Goal: Task Accomplishment & Management: Use online tool/utility

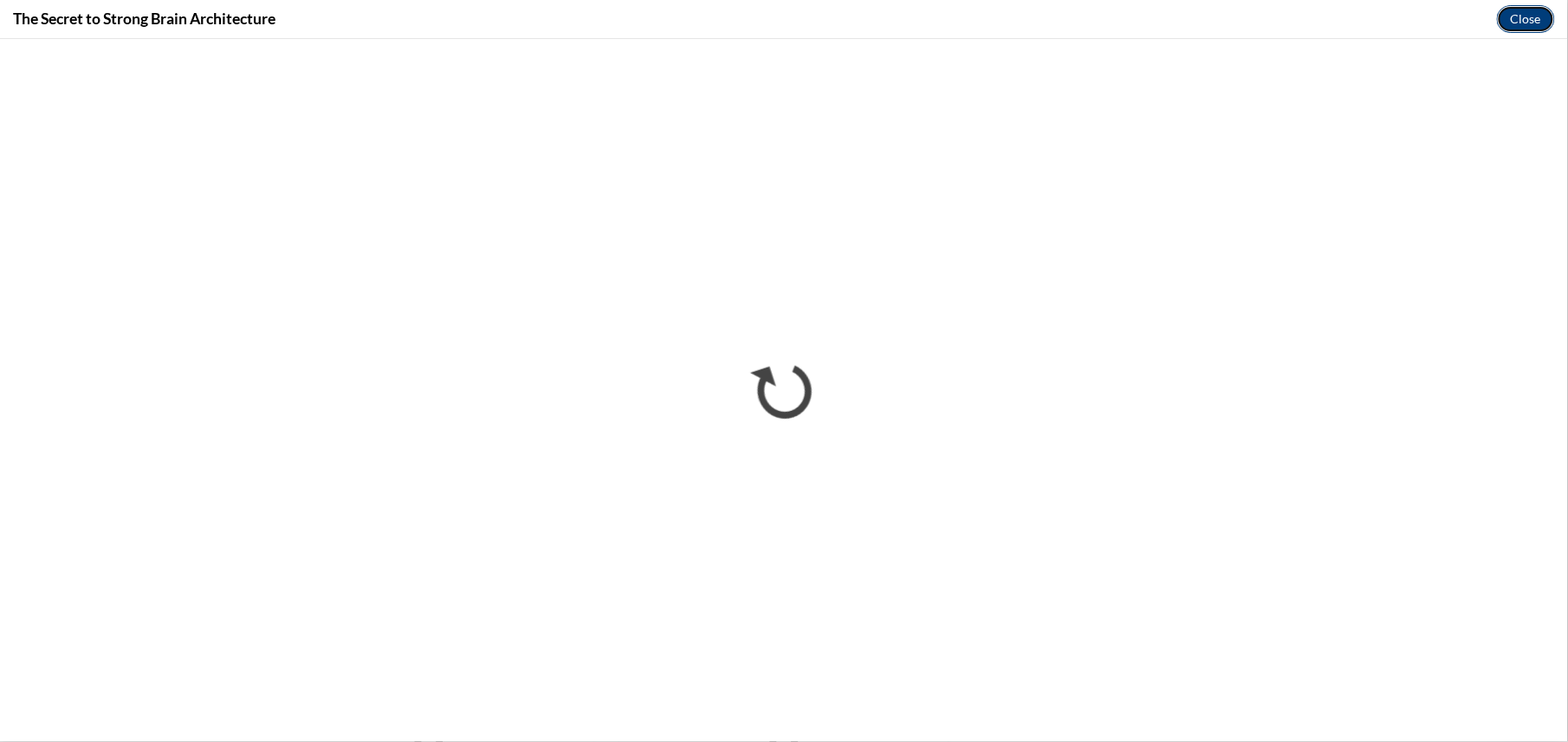
click at [1528, 25] on button "Close" at bounding box center [1526, 18] width 58 height 28
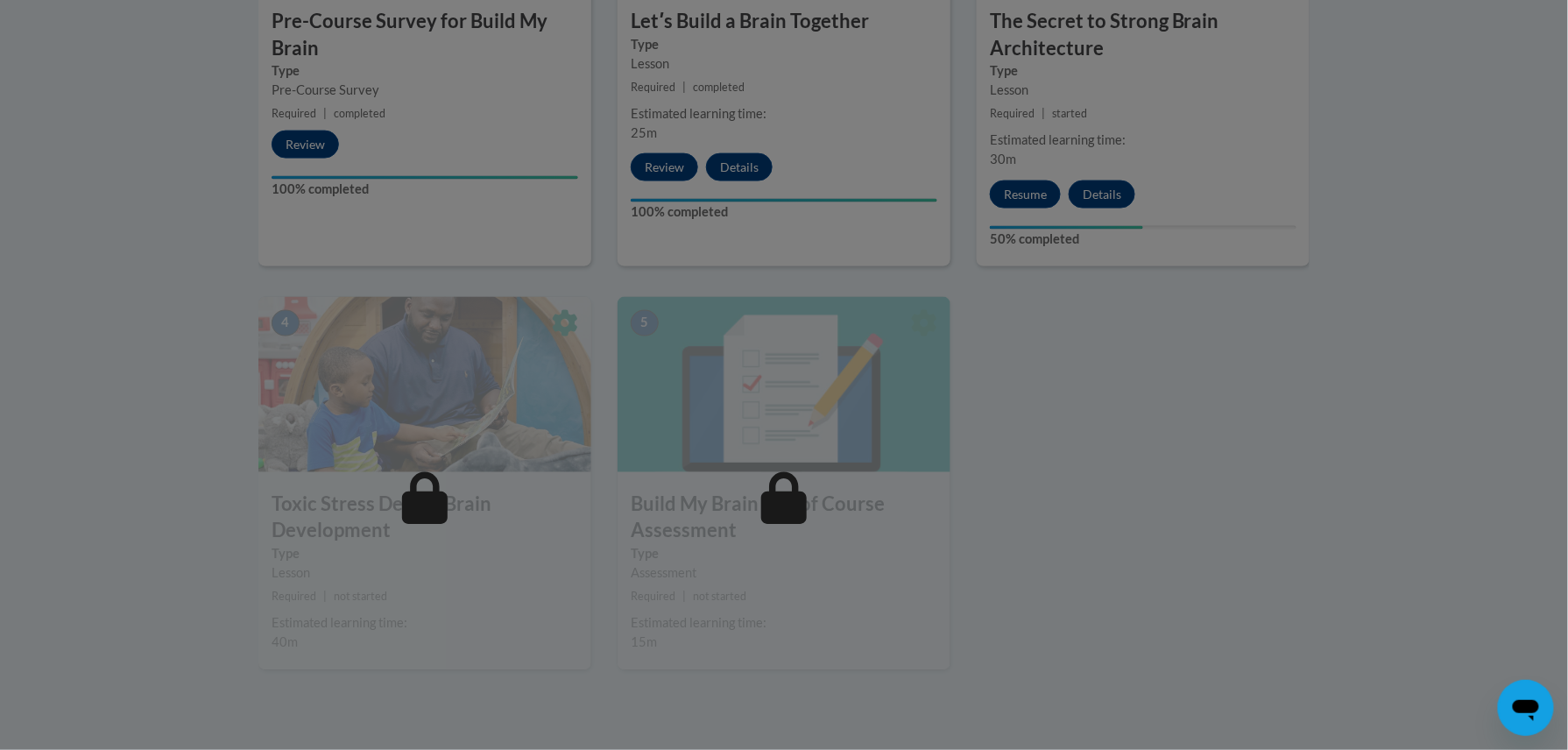
scroll to position [801, 0]
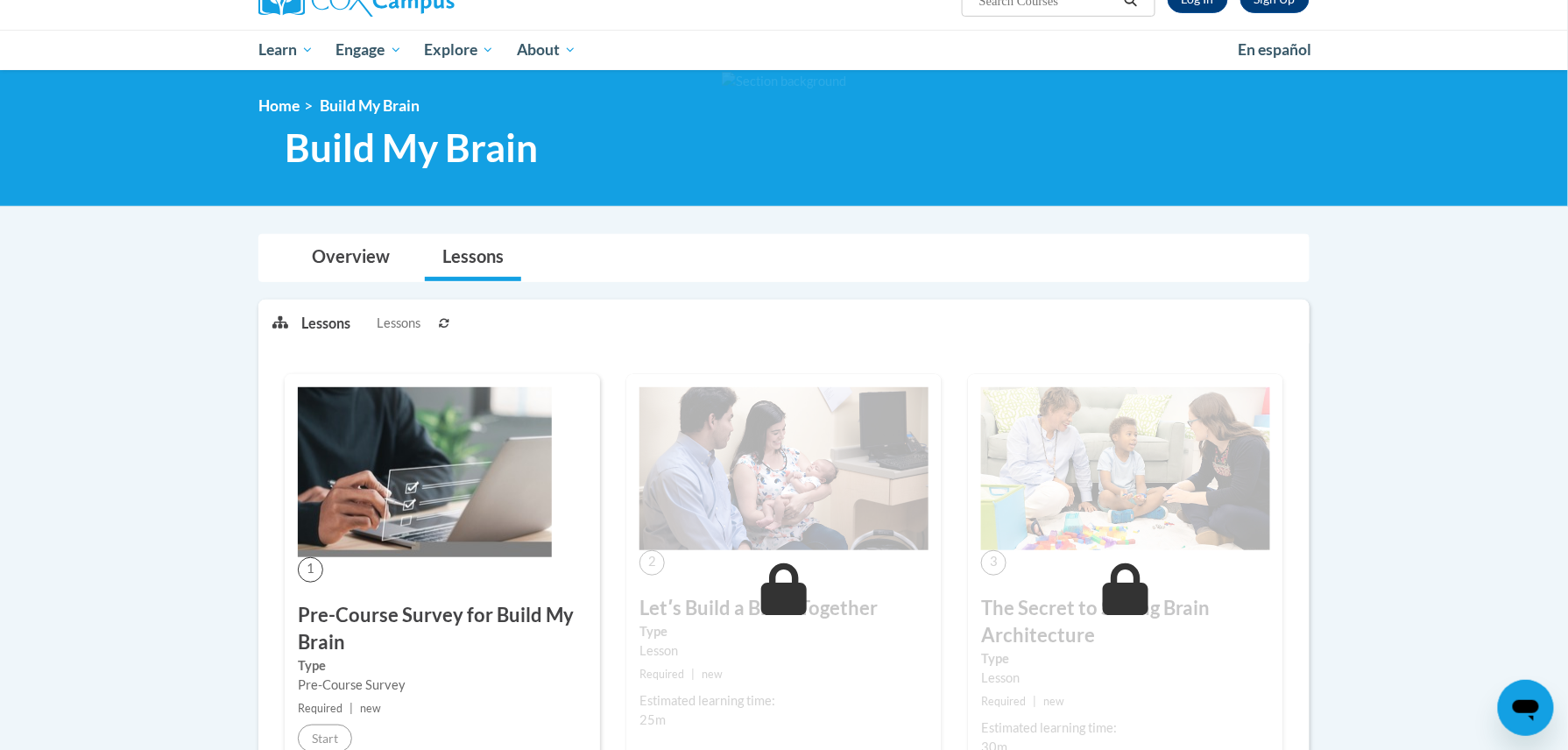
scroll to position [140, 0]
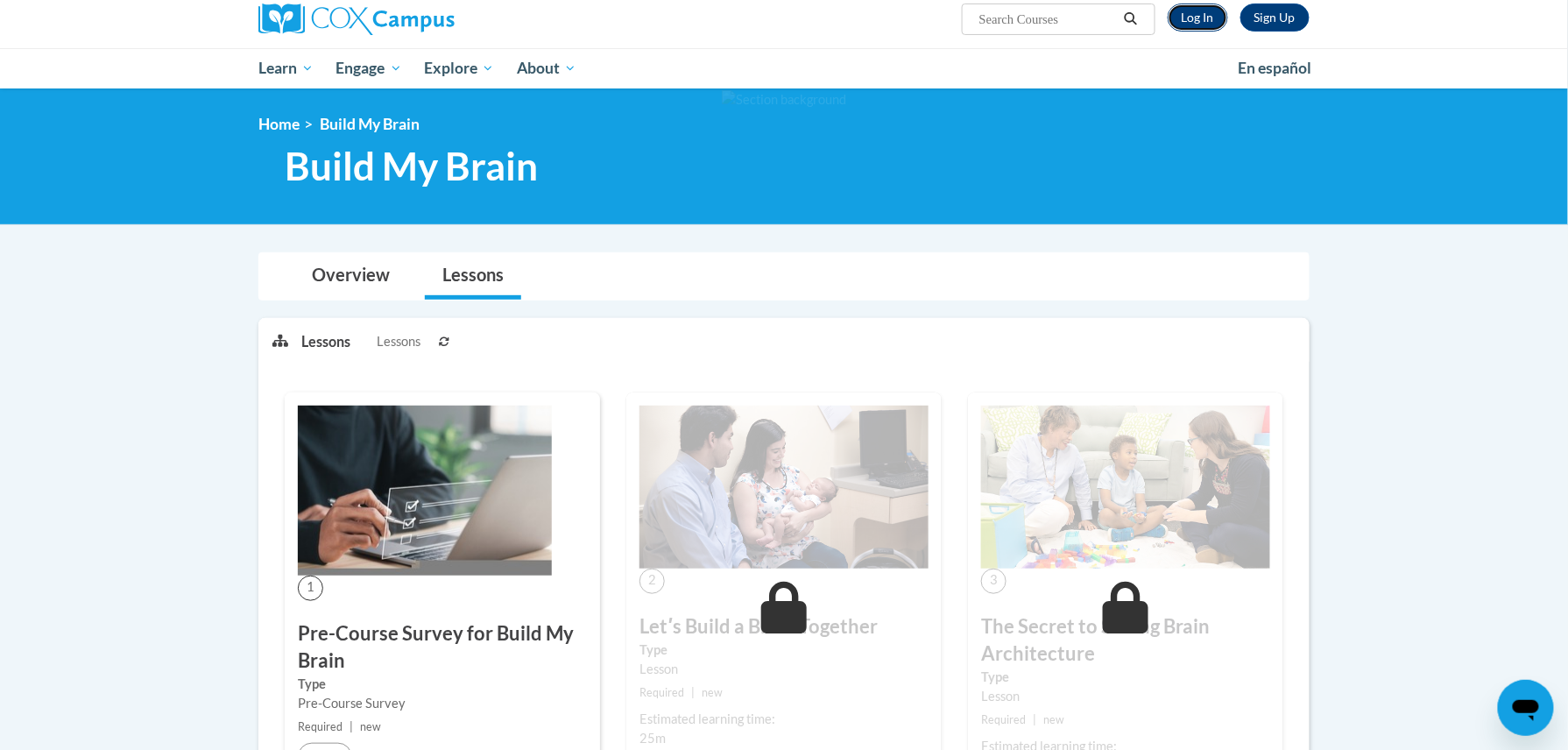
click at [1199, 12] on link "Log In" at bounding box center [1198, 18] width 60 height 28
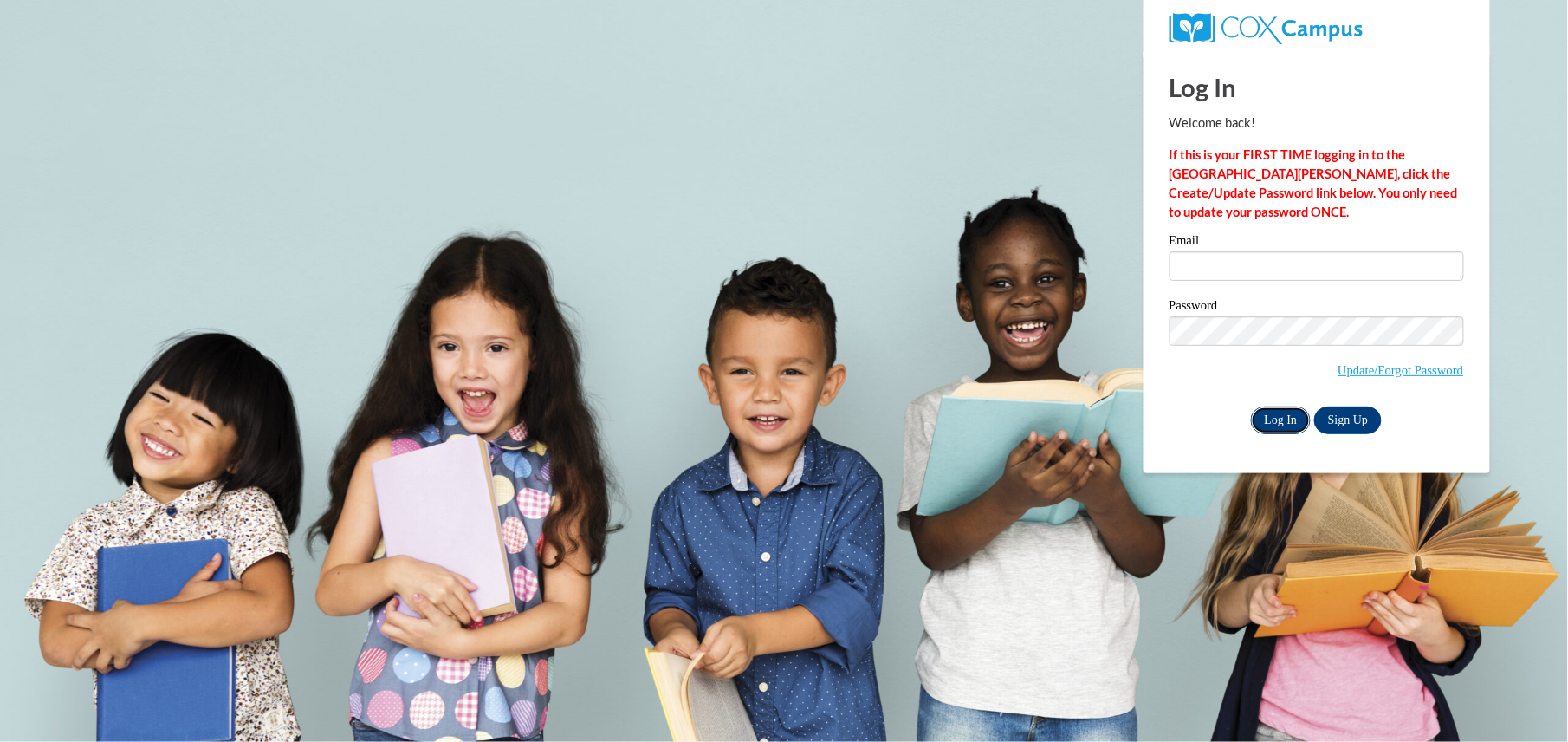
click at [1293, 413] on input "Log In" at bounding box center [1281, 420] width 61 height 28
type input "trowe0024@kctcs.edu"
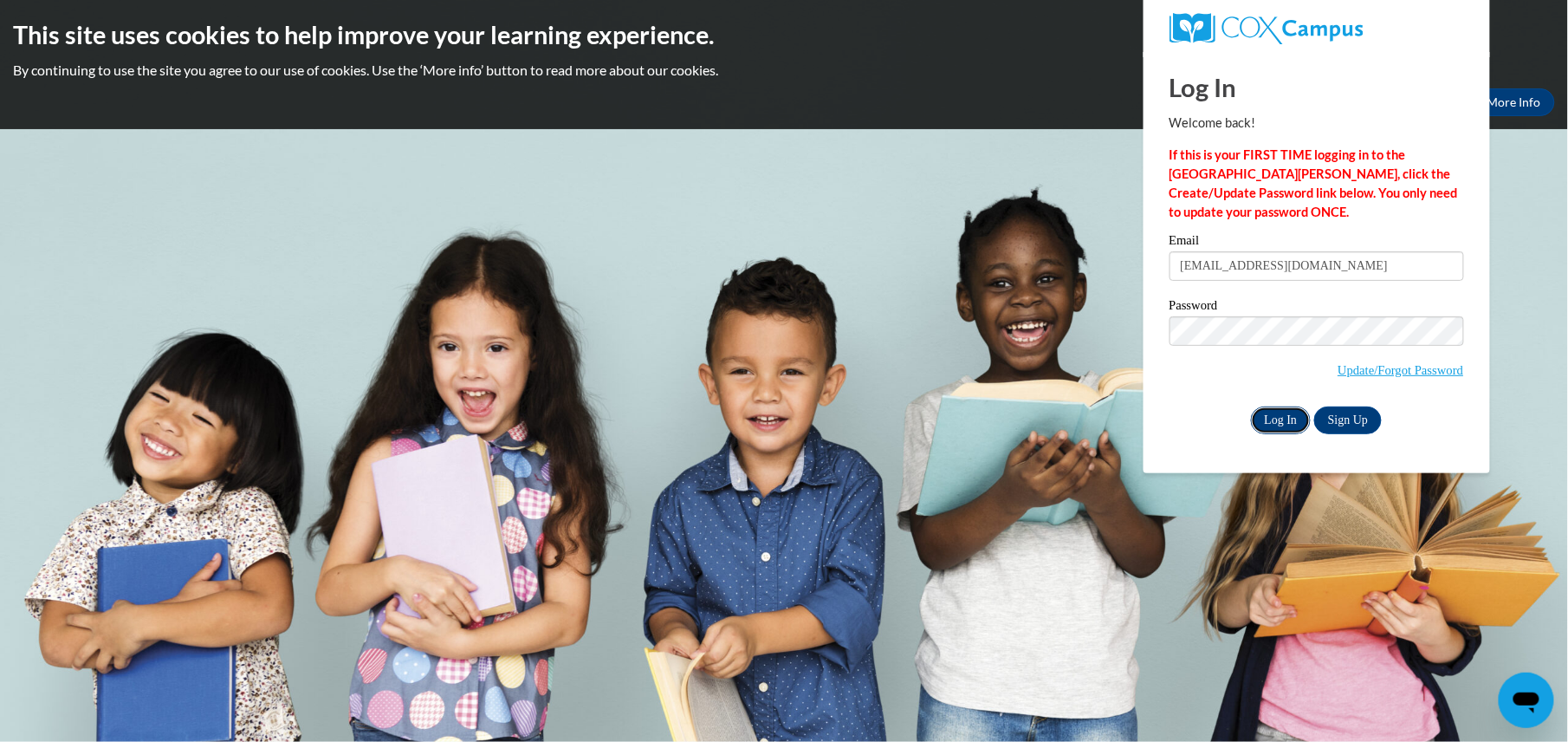
click at [1273, 426] on input "Log In" at bounding box center [1281, 420] width 61 height 28
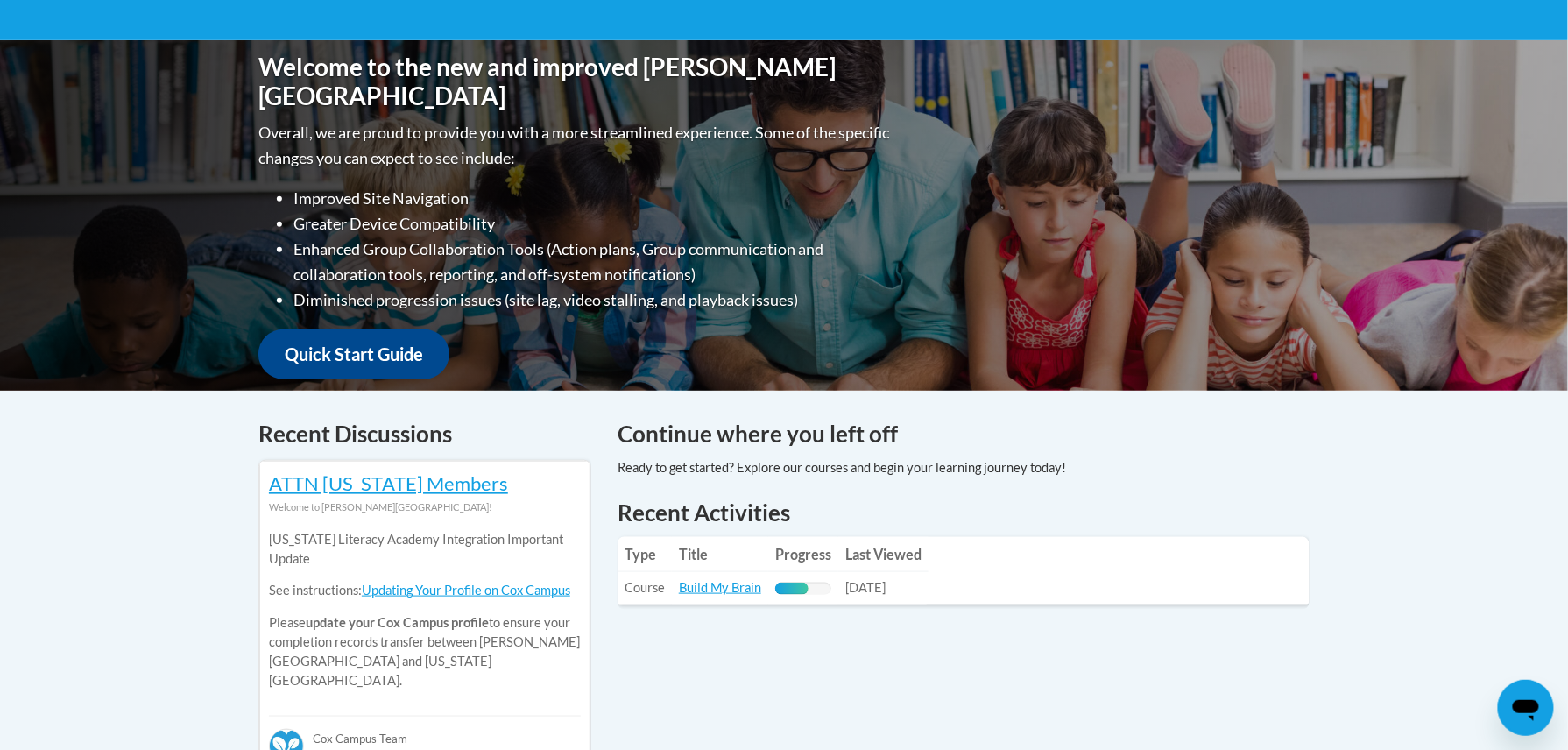
scroll to position [526, 0]
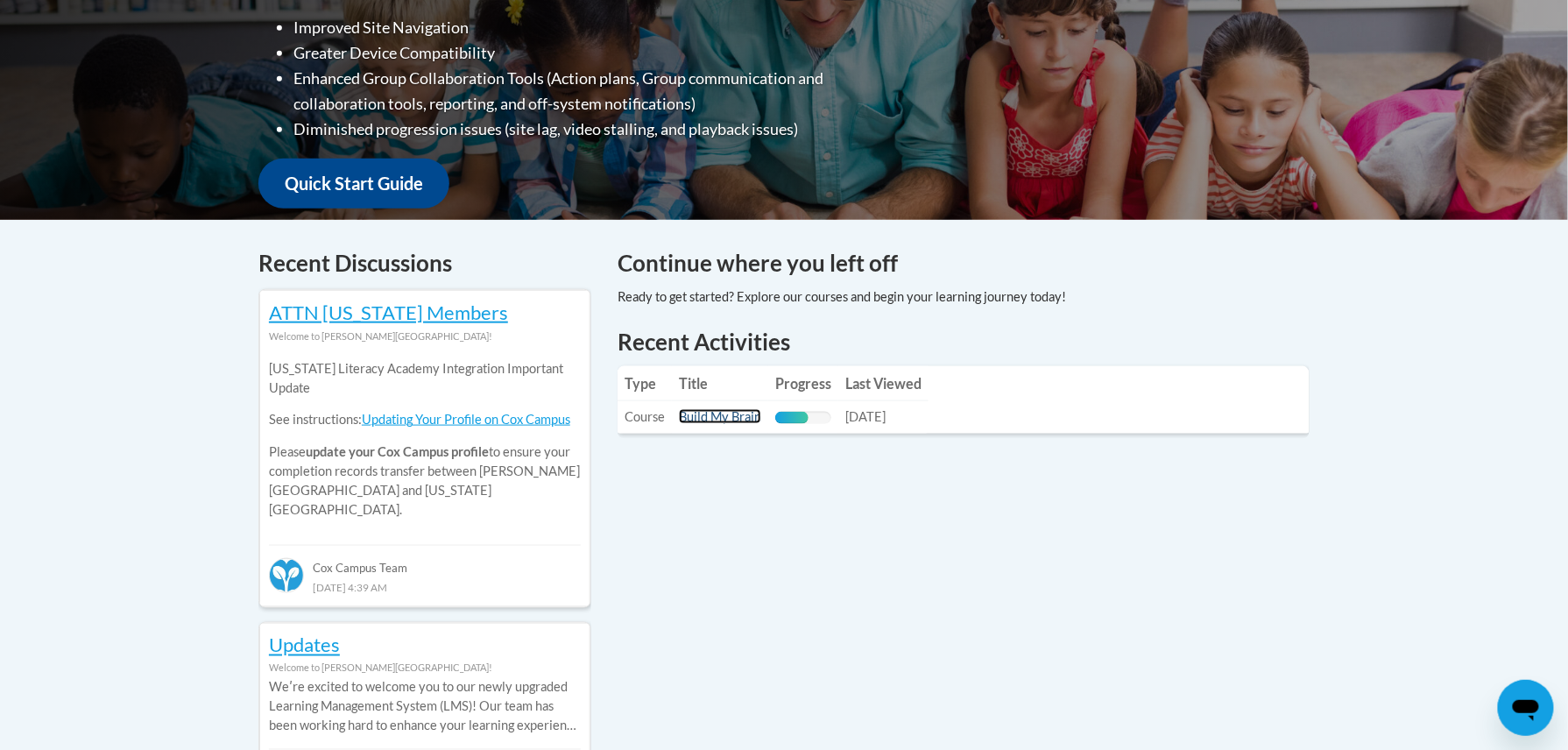
click at [729, 418] on link "Build My Brain" at bounding box center [720, 416] width 82 height 15
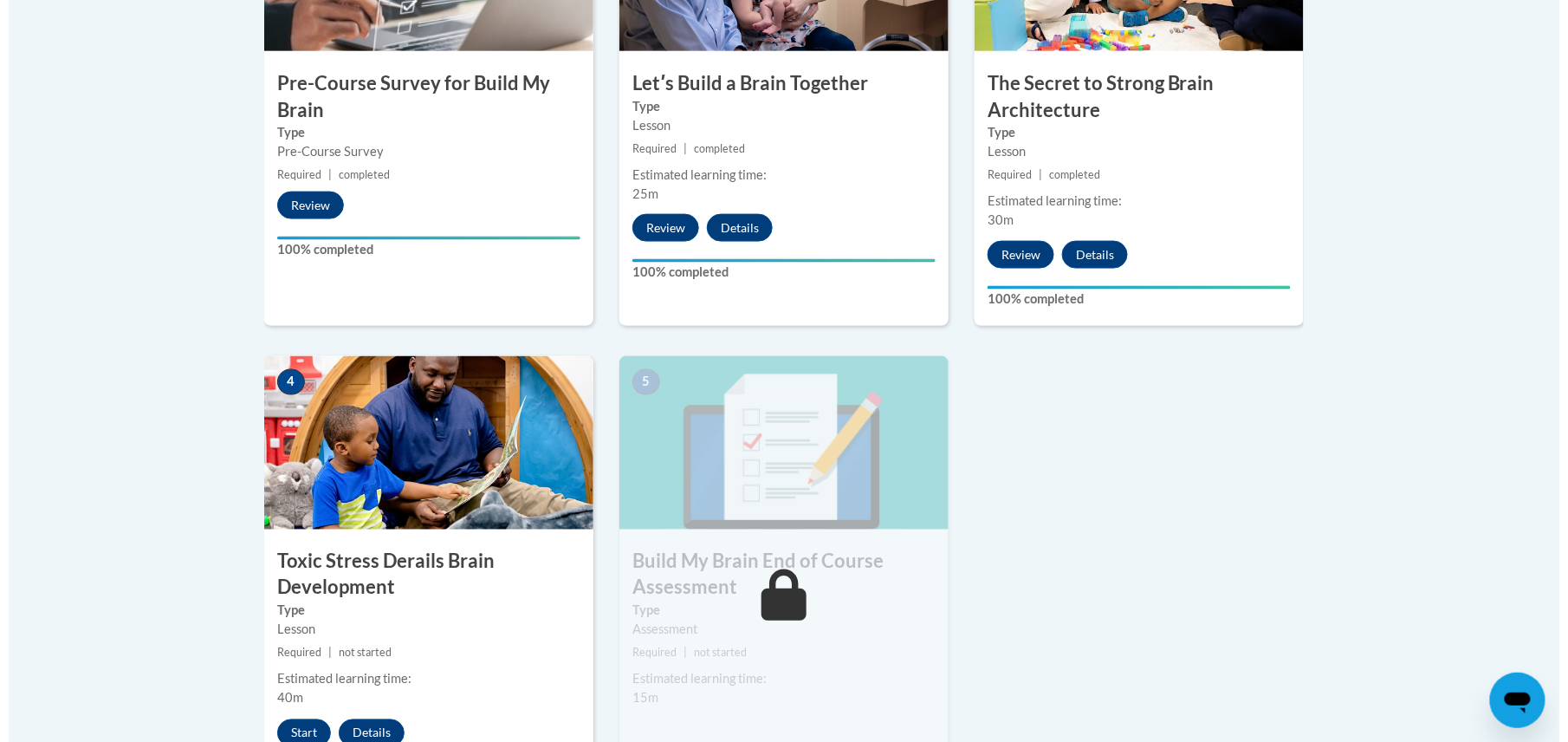
scroll to position [712, 0]
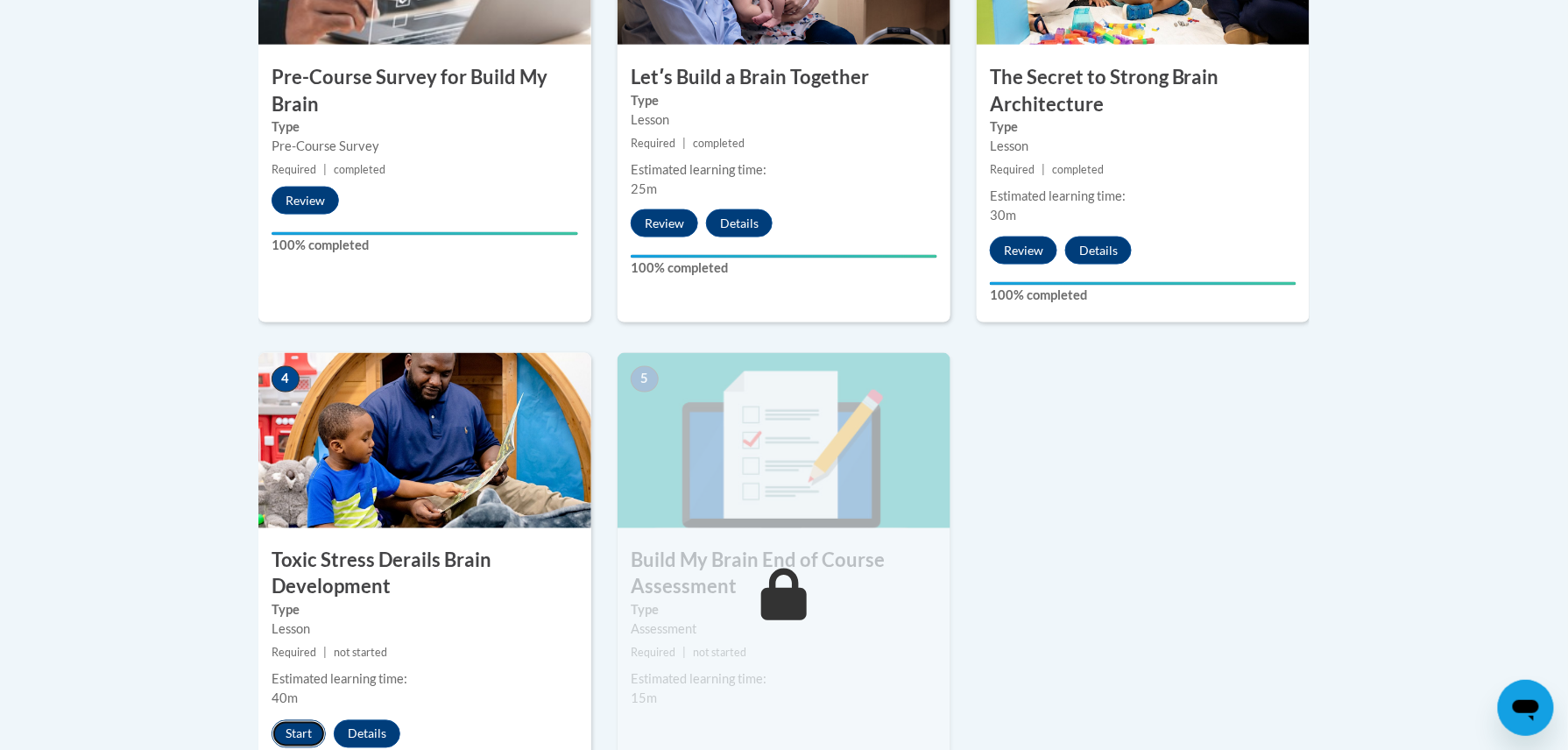
click at [309, 728] on button "Start" at bounding box center [299, 734] width 55 height 28
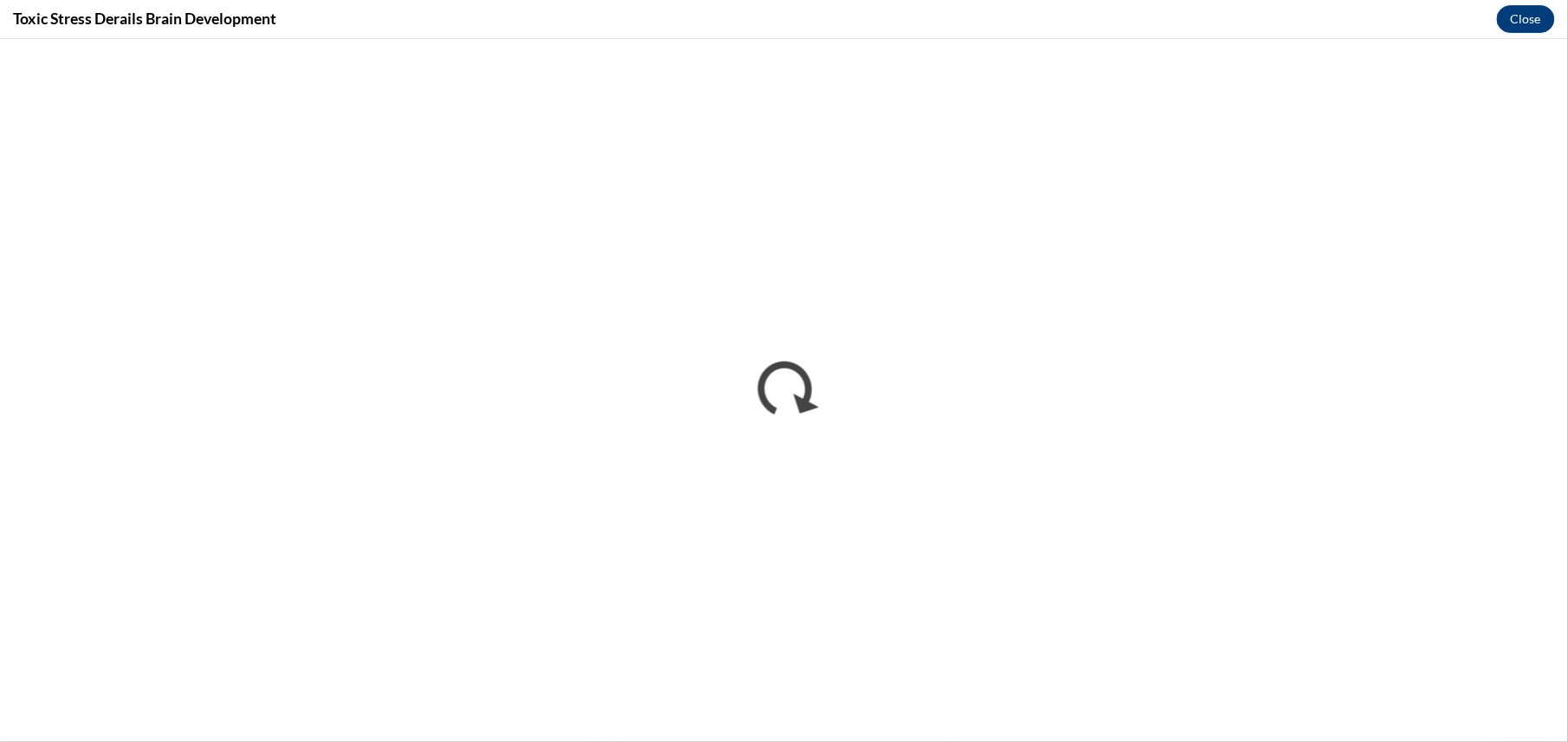
scroll to position [0, 0]
